Goal: Transaction & Acquisition: Purchase product/service

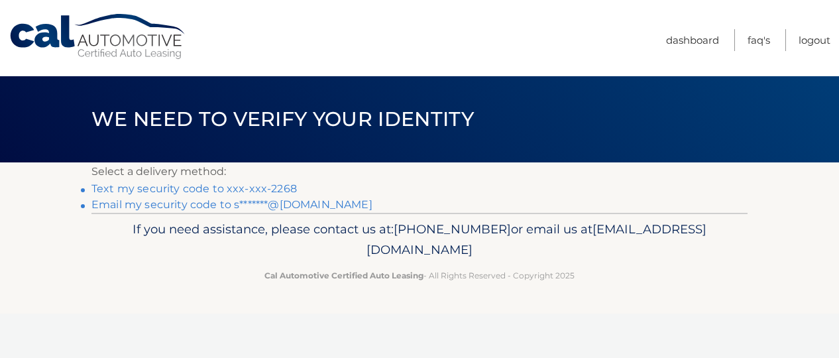
click at [233, 188] on link "Text my security code to xxx-xxx-2268" at bounding box center [193, 188] width 205 height 13
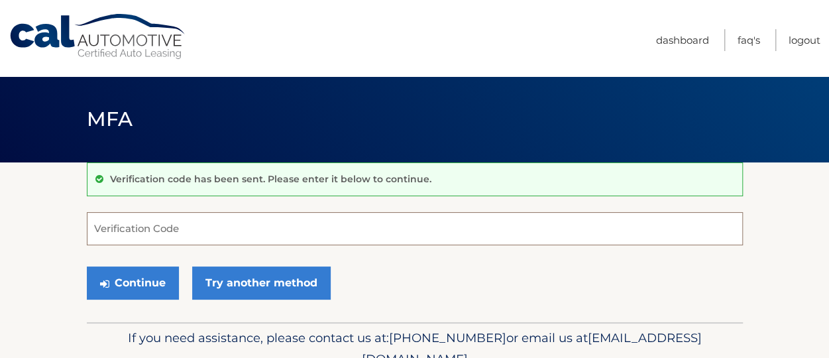
click at [215, 222] on input "Verification Code" at bounding box center [415, 228] width 656 height 33
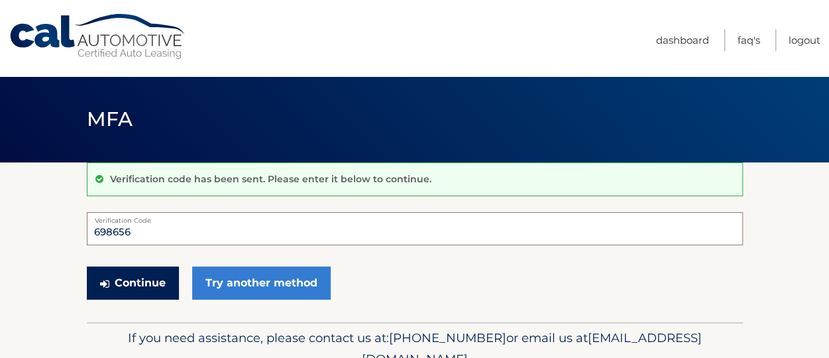
type input "698656"
click at [149, 281] on button "Continue" at bounding box center [133, 282] width 92 height 33
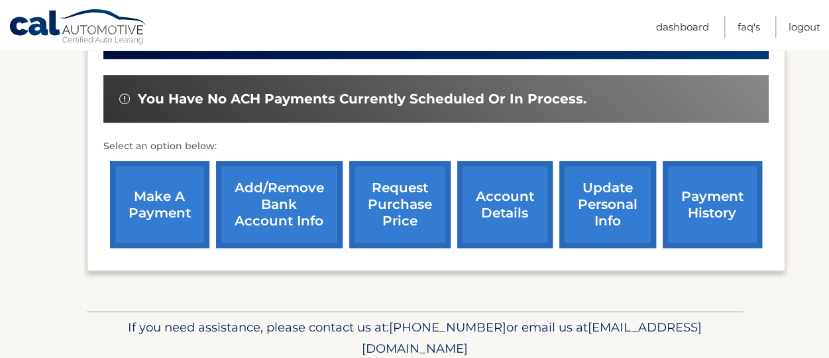
scroll to position [393, 0]
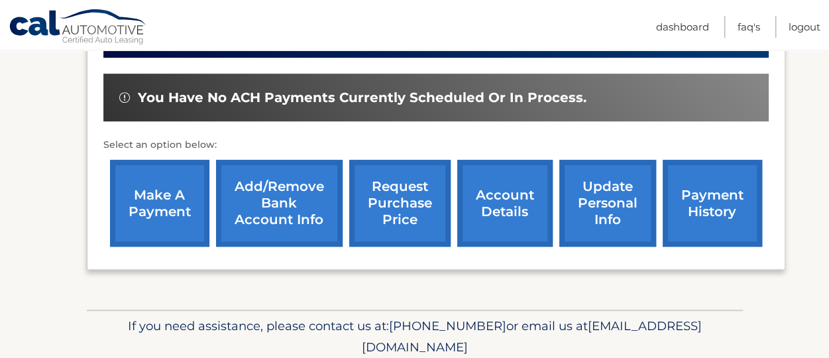
click at [158, 233] on link "make a payment" at bounding box center [159, 203] width 99 height 87
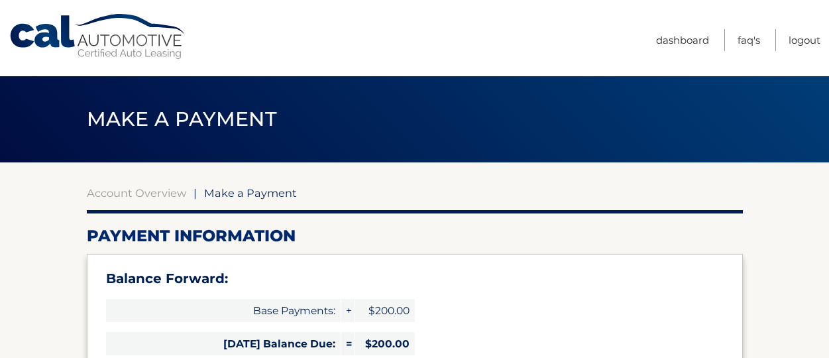
select select "OWE2ZGQ5ODQtMTAyNy00M2E4LWFjZjYtNGE2NzEwMmYwYjk0"
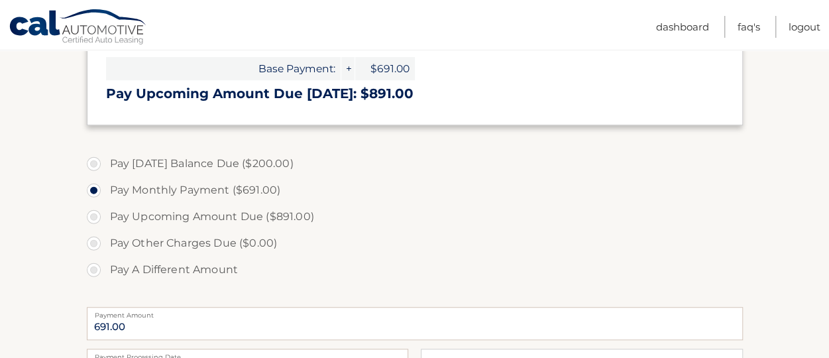
scroll to position [367, 0]
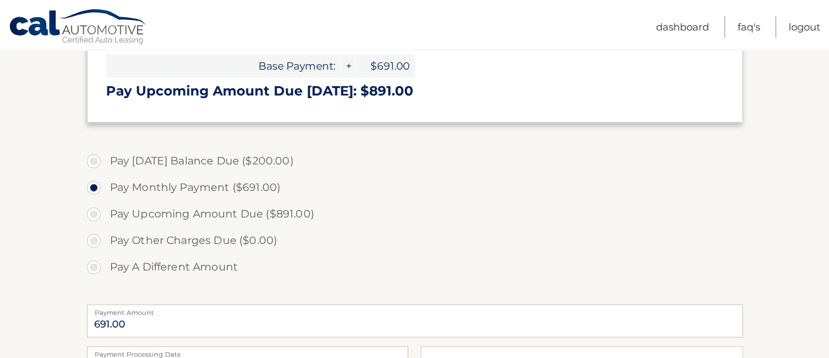
click at [90, 162] on label "Pay Today's Balance Due ($200.00)" at bounding box center [415, 161] width 656 height 27
click at [92, 162] on input "Pay Today's Balance Due ($200.00)" at bounding box center [98, 158] width 13 height 21
radio input "true"
type input "200.00"
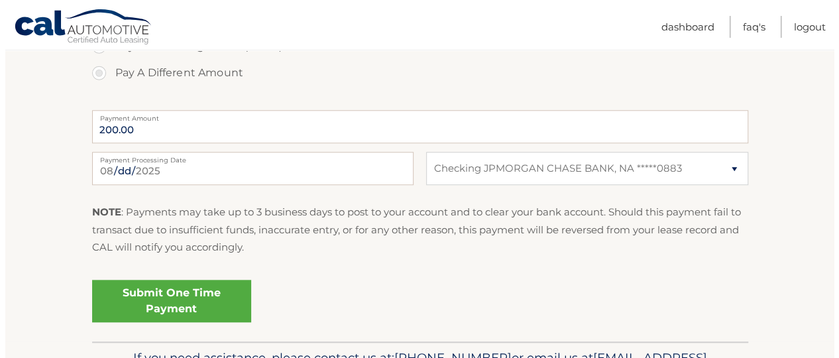
scroll to position [564, 0]
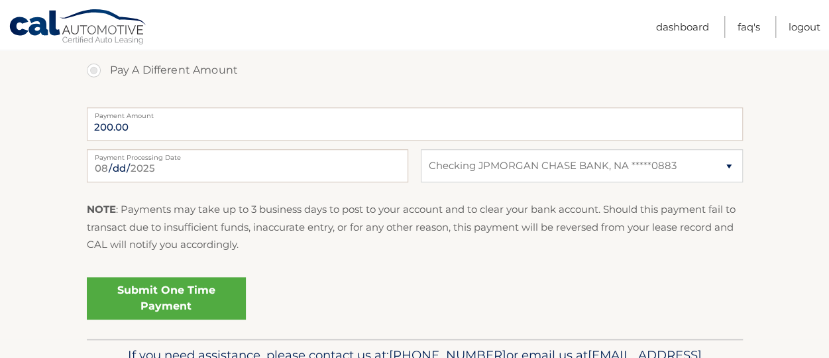
click at [186, 298] on link "Submit One Time Payment" at bounding box center [166, 298] width 159 height 42
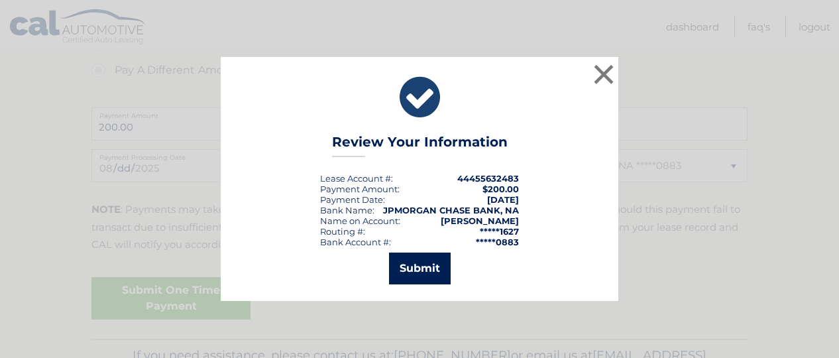
click at [406, 261] on button "Submit" at bounding box center [420, 269] width 62 height 32
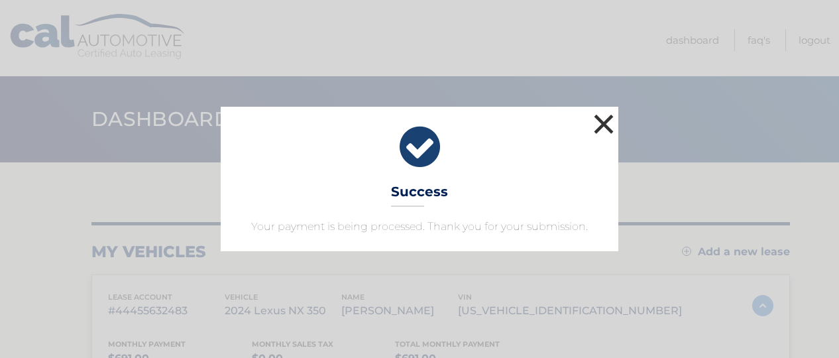
click at [599, 127] on button "×" at bounding box center [604, 124] width 27 height 27
